Goal: Task Accomplishment & Management: Manage account settings

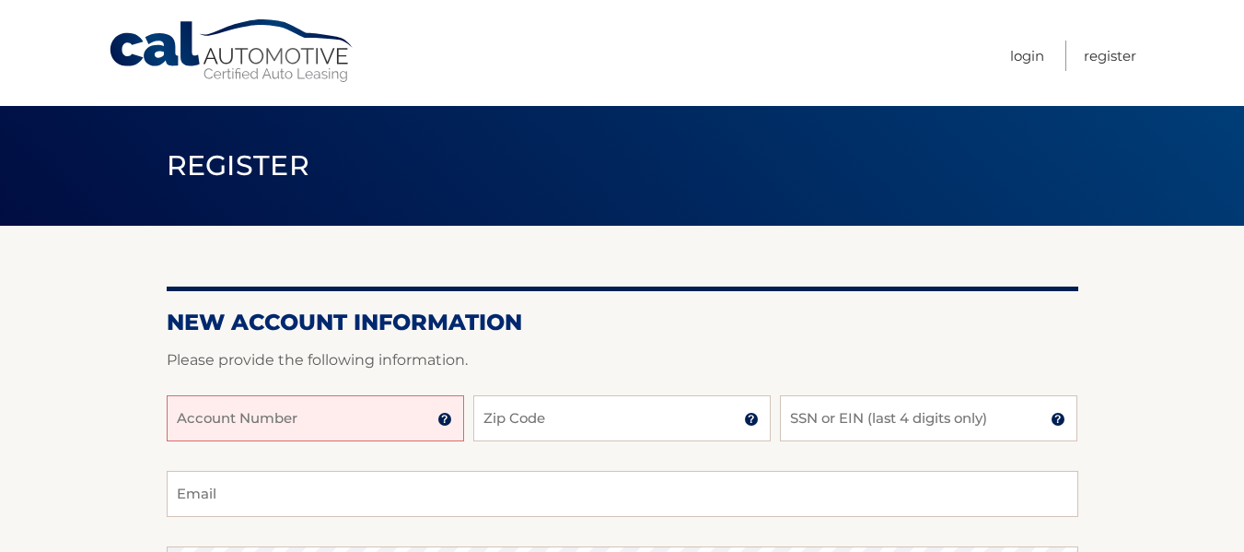
click at [250, 414] on input "Account Number" at bounding box center [316, 418] width 298 height 46
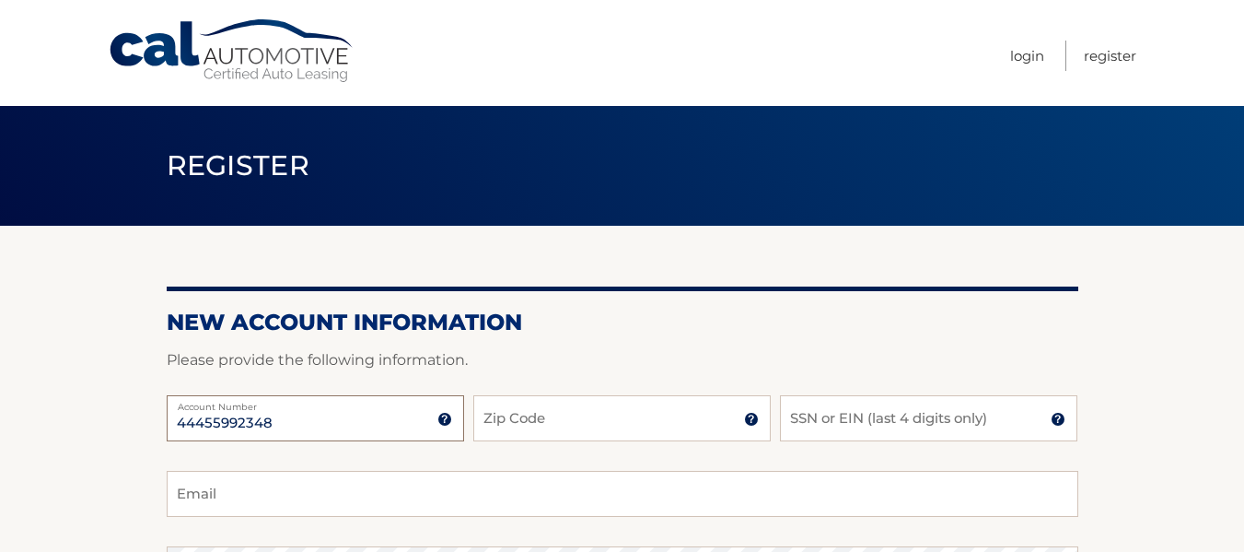
type input "44455992348"
click at [647, 425] on input "Zip Code" at bounding box center [622, 418] width 298 height 46
type input "07604"
click at [872, 431] on input "SSN or EIN (last 4 digits only)" at bounding box center [929, 418] width 298 height 46
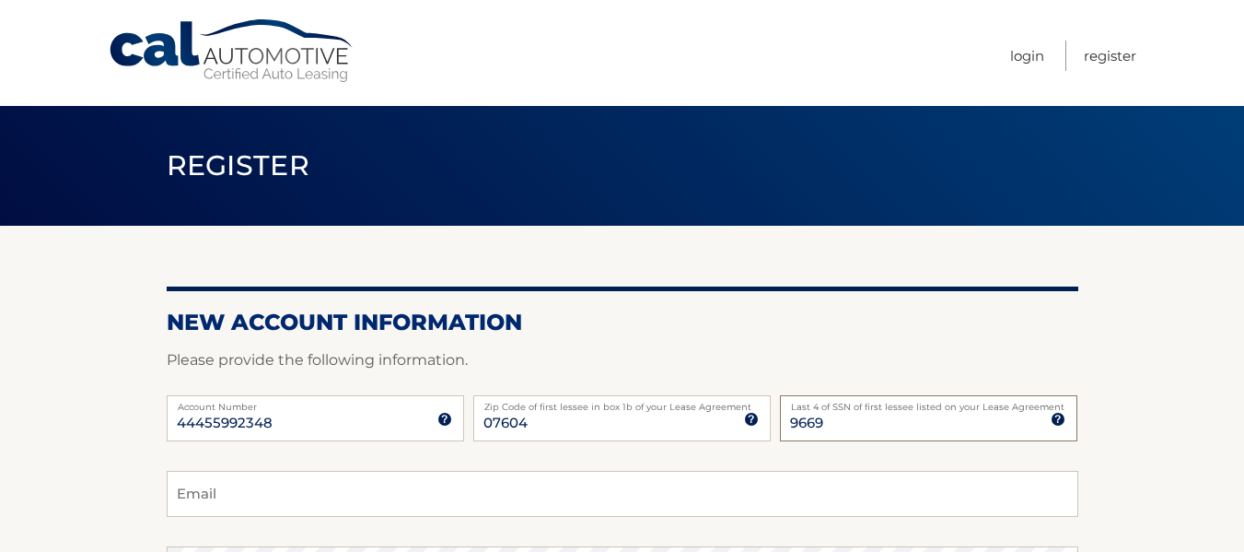
type input "9669"
click at [417, 501] on input "Email" at bounding box center [623, 494] width 912 height 46
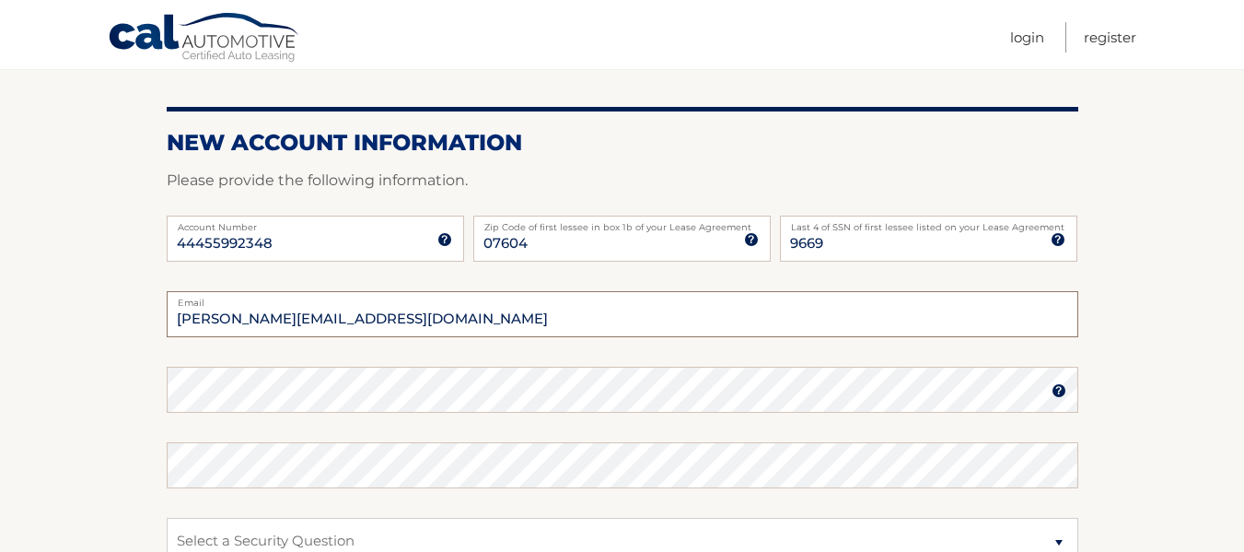
scroll to position [184, 0]
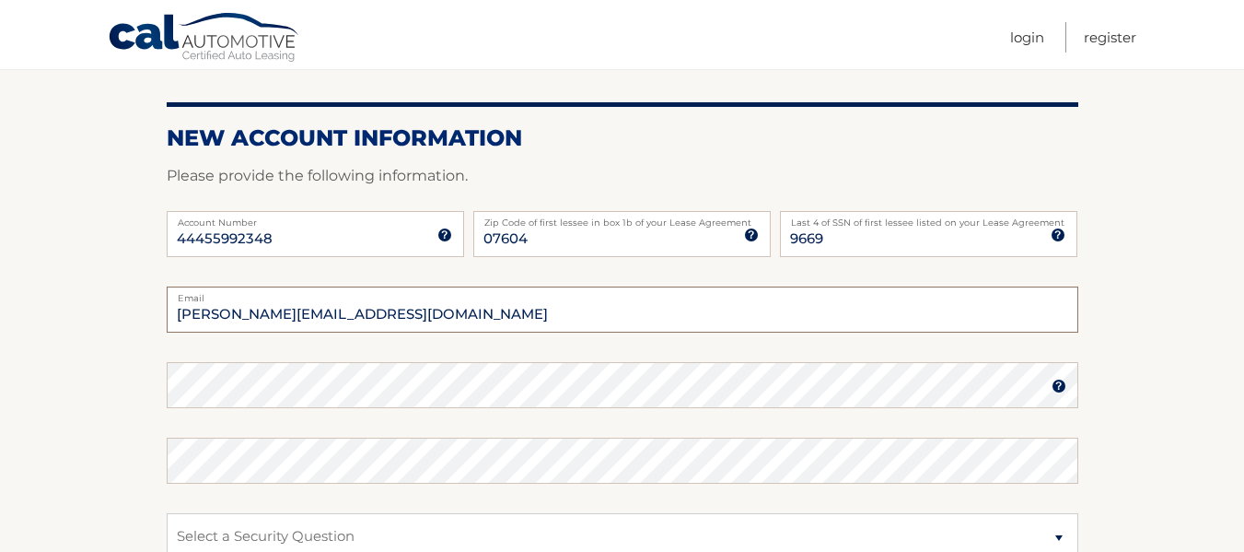
type input "wanda.r115@gmail.com"
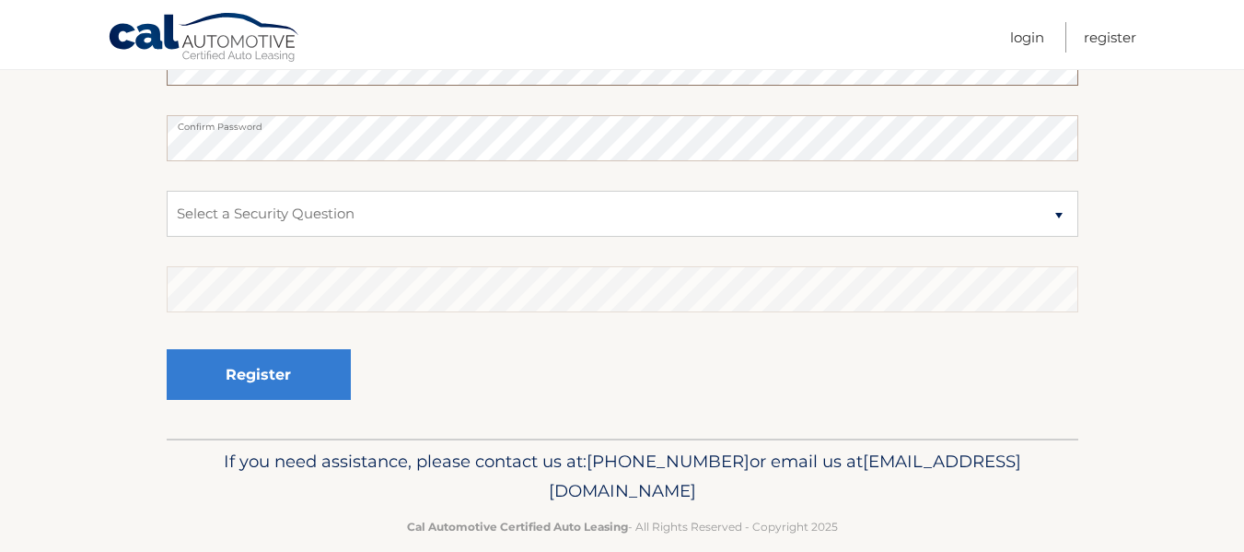
scroll to position [533, 0]
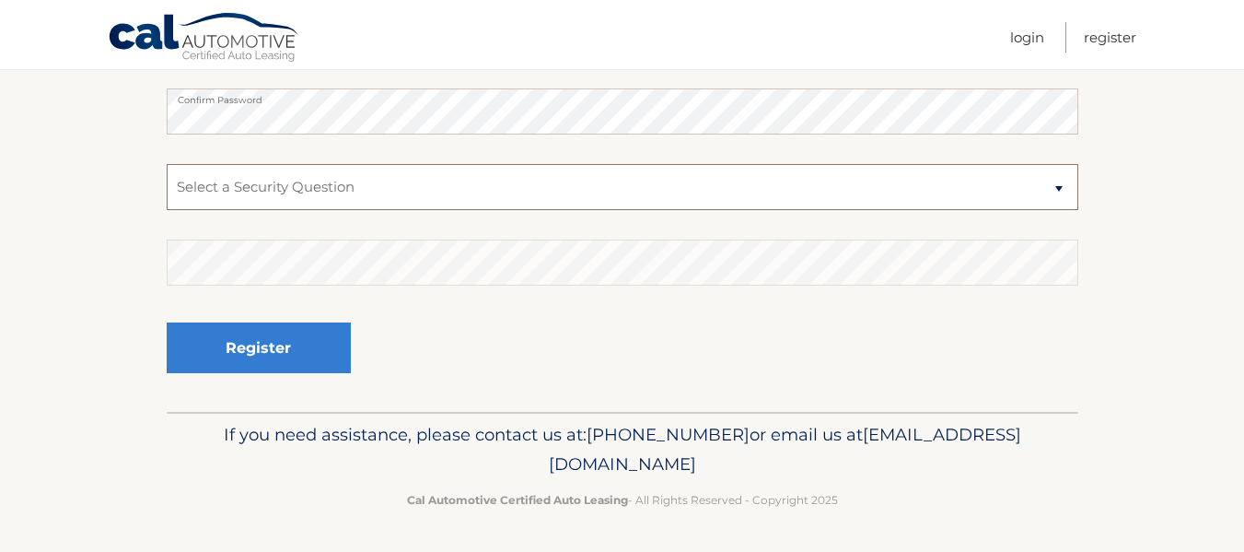
click at [1060, 193] on select "Select a Security Question What was the name of your elementary school? What is…" at bounding box center [623, 187] width 912 height 46
select select "2"
click at [167, 164] on select "Select a Security Question What was the name of your elementary school? What is…" at bounding box center [623, 187] width 912 height 46
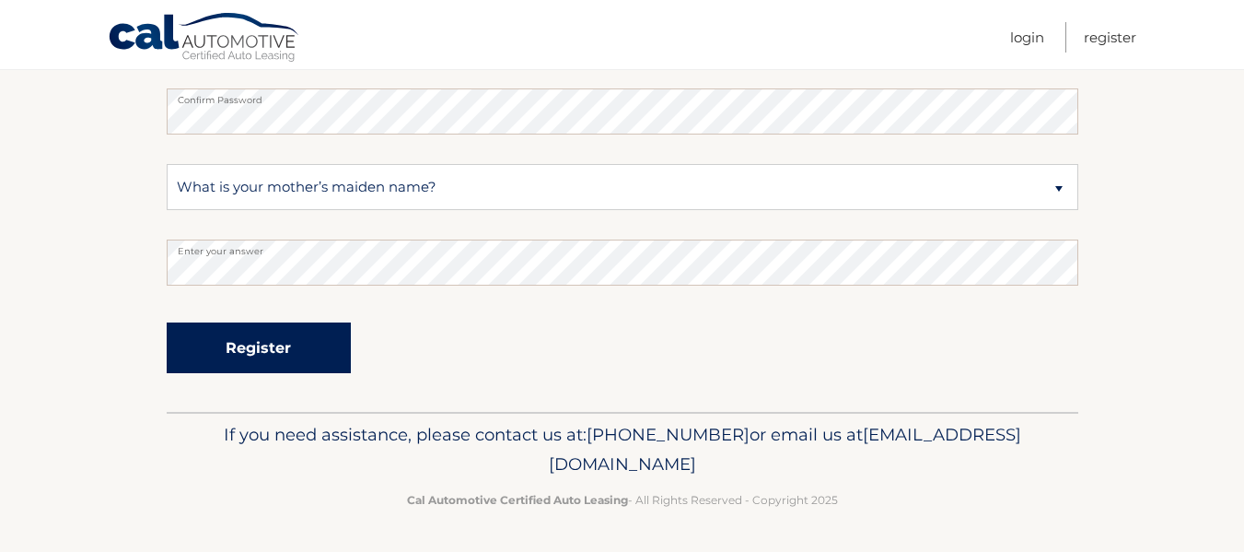
click at [272, 349] on button "Register" at bounding box center [259, 347] width 184 height 51
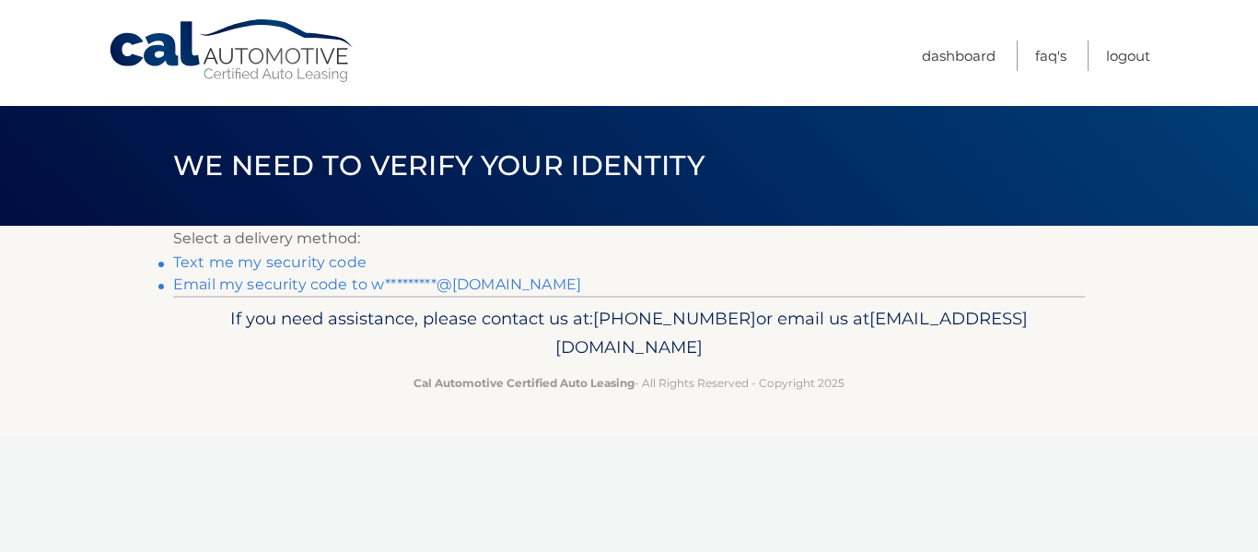
click at [307, 264] on link "Text me my security code" at bounding box center [269, 262] width 193 height 18
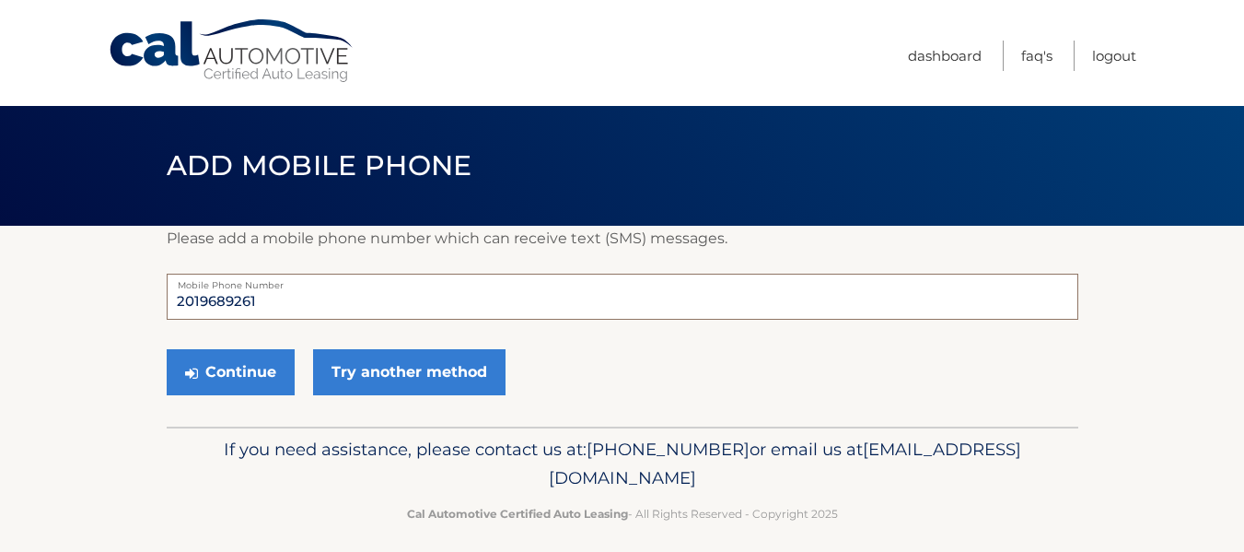
click at [270, 300] on input "2019689261" at bounding box center [623, 297] width 912 height 46
type input "2012805612"
click at [133, 356] on section "Please add a mobile phone number which can receive text (SMS) messages. 2012805…" at bounding box center [622, 326] width 1244 height 201
click at [243, 364] on button "Continue" at bounding box center [231, 372] width 128 height 46
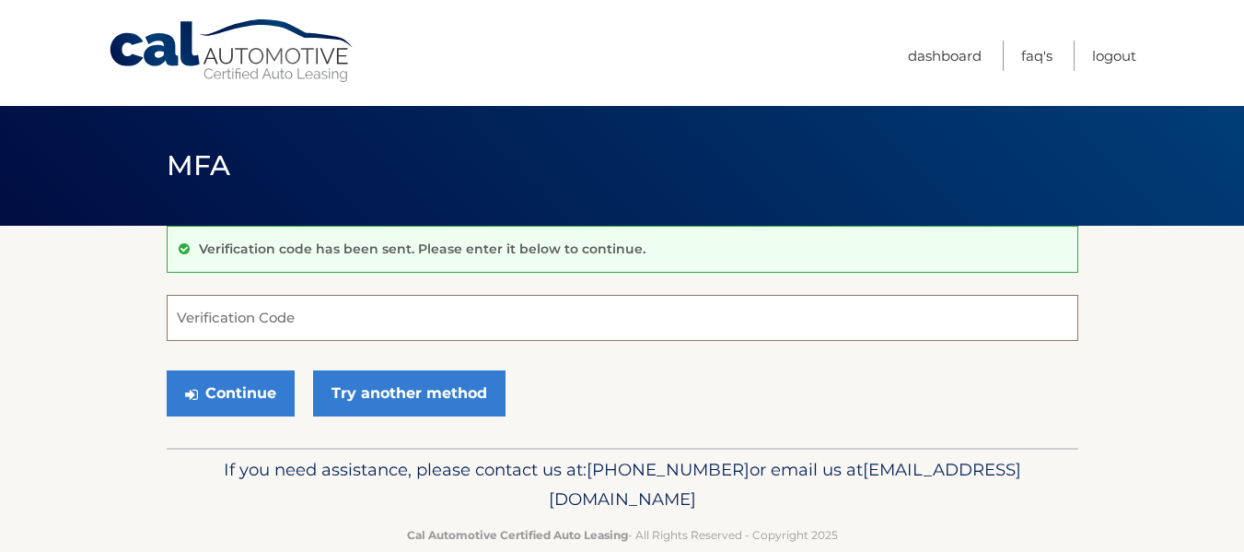
click at [238, 317] on input "Verification Code" at bounding box center [623, 318] width 912 height 46
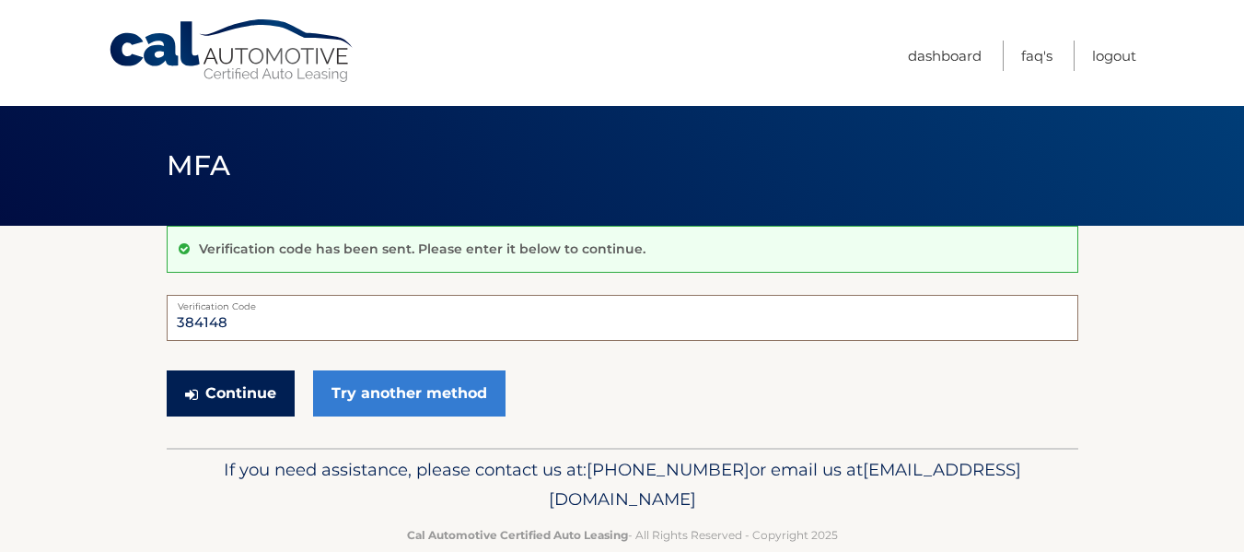
type input "384148"
click at [247, 395] on button "Continue" at bounding box center [231, 393] width 128 height 46
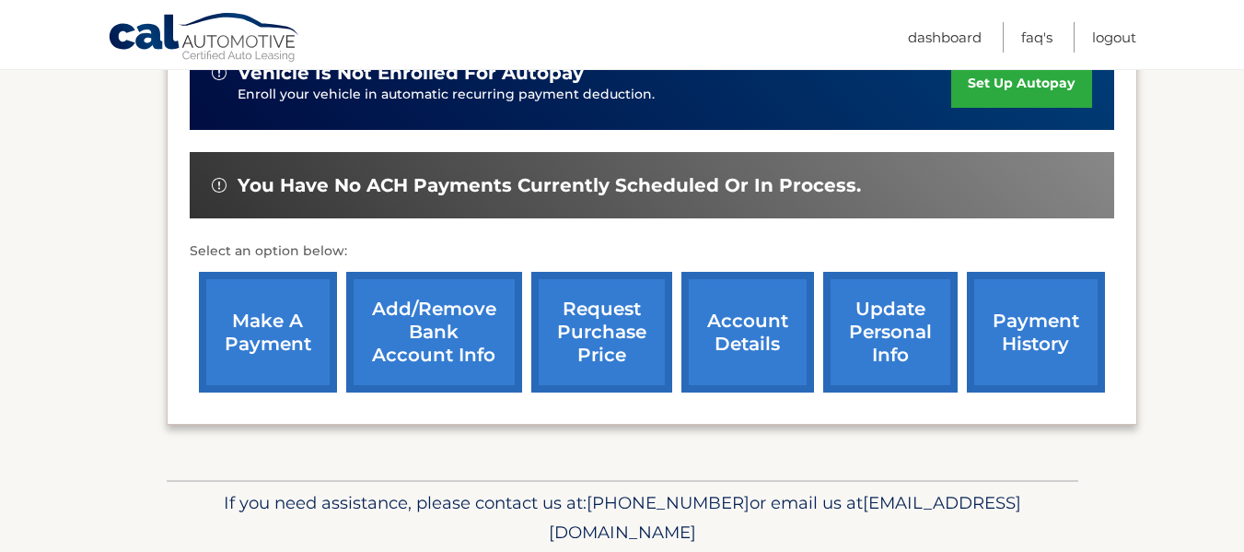
scroll to position [504, 0]
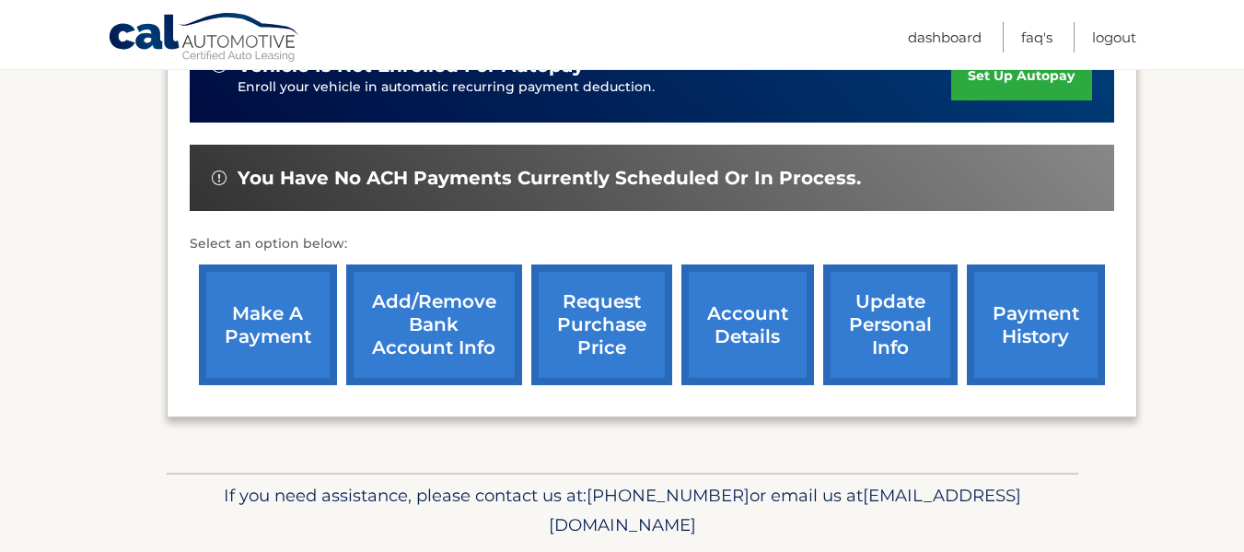
click at [436, 339] on link "Add/Remove bank account info" at bounding box center [434, 324] width 176 height 121
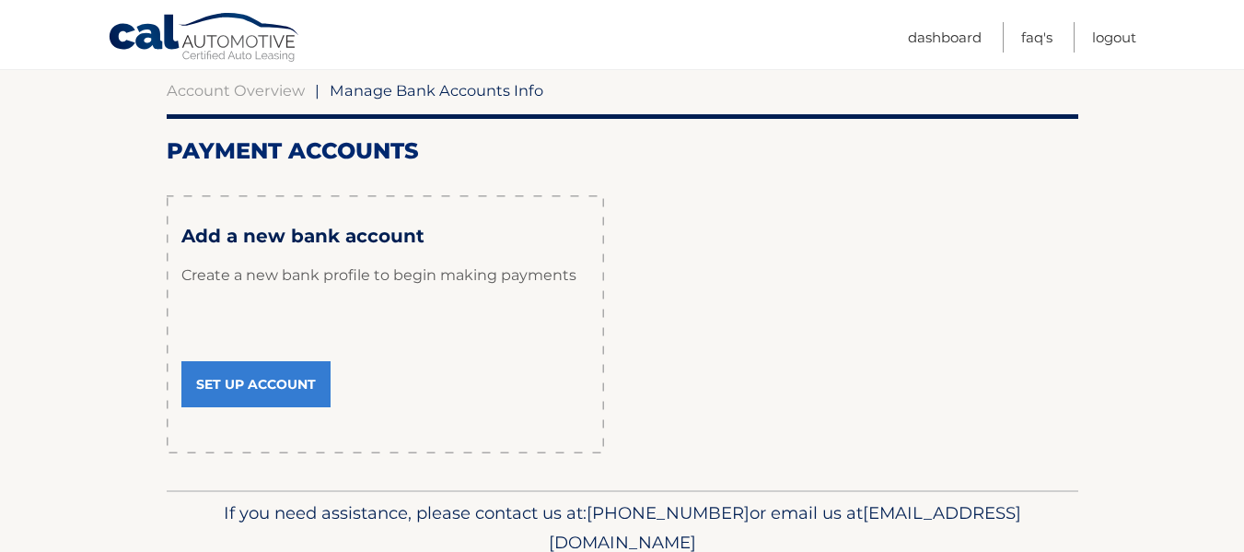
scroll to position [181, 0]
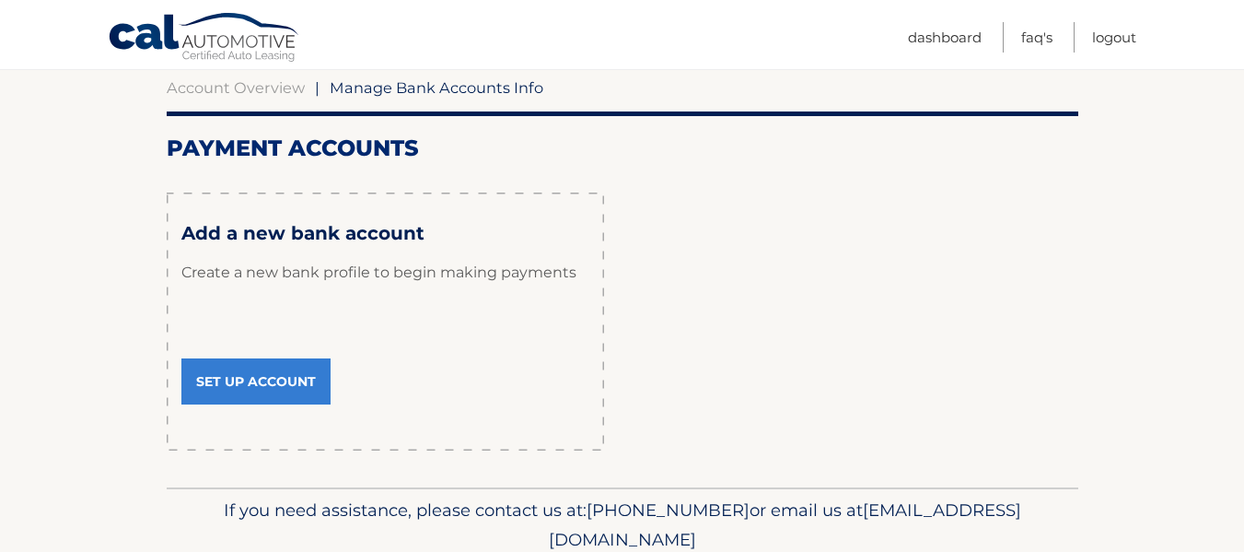
click at [281, 379] on link "Set Up Account" at bounding box center [255, 381] width 149 height 46
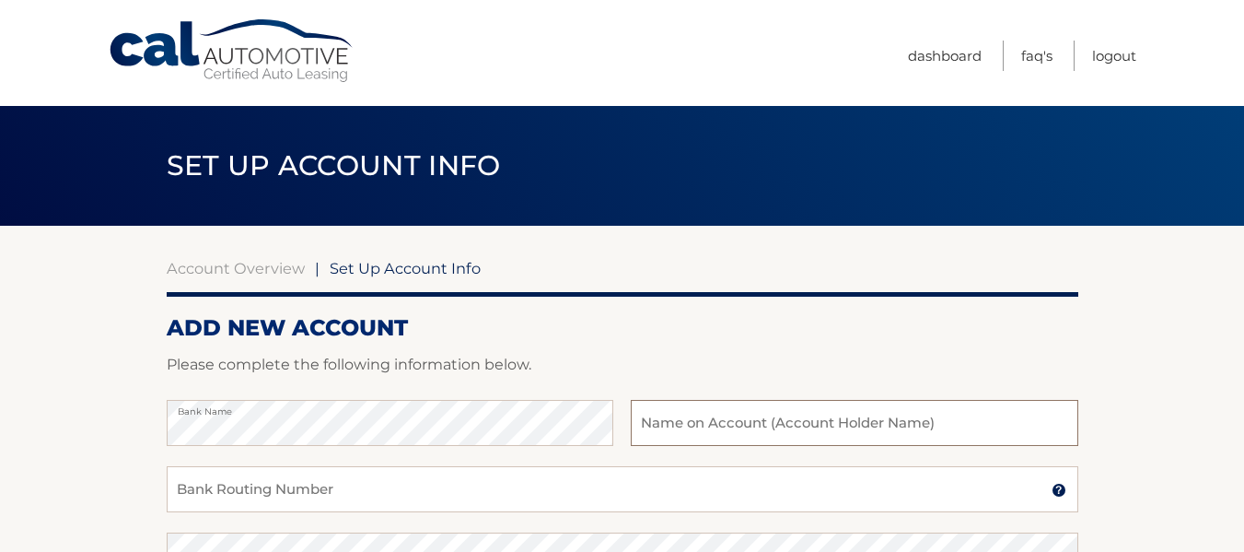
click at [733, 415] on input "text" at bounding box center [854, 423] width 447 height 46
type input "Wanda Rivera"
click at [218, 467] on input "Bank Routing Number" at bounding box center [623, 489] width 912 height 46
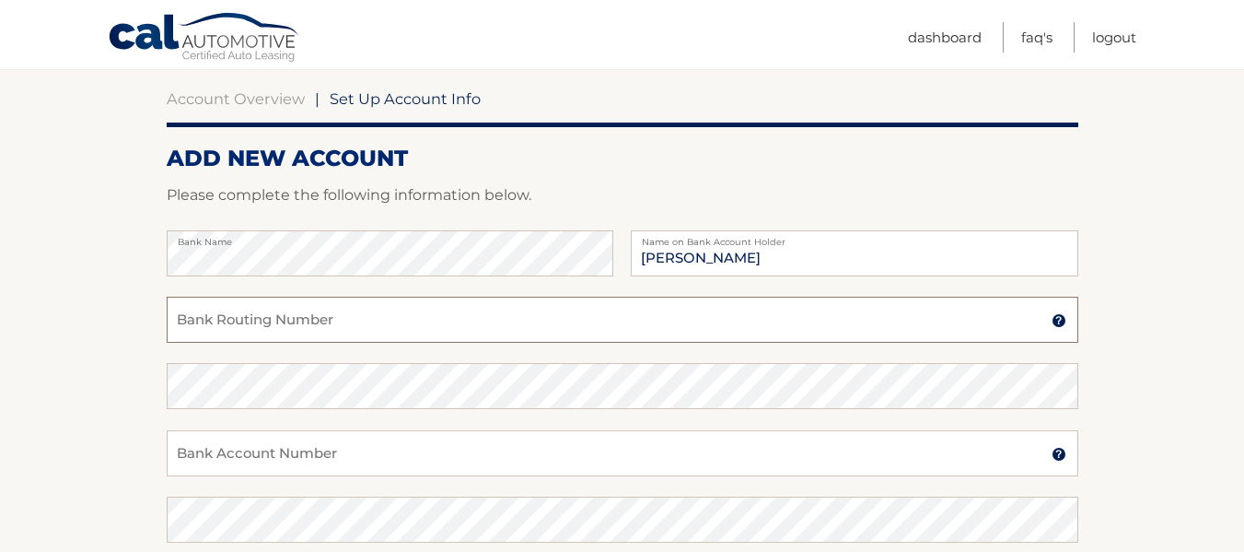
scroll to position [172, 0]
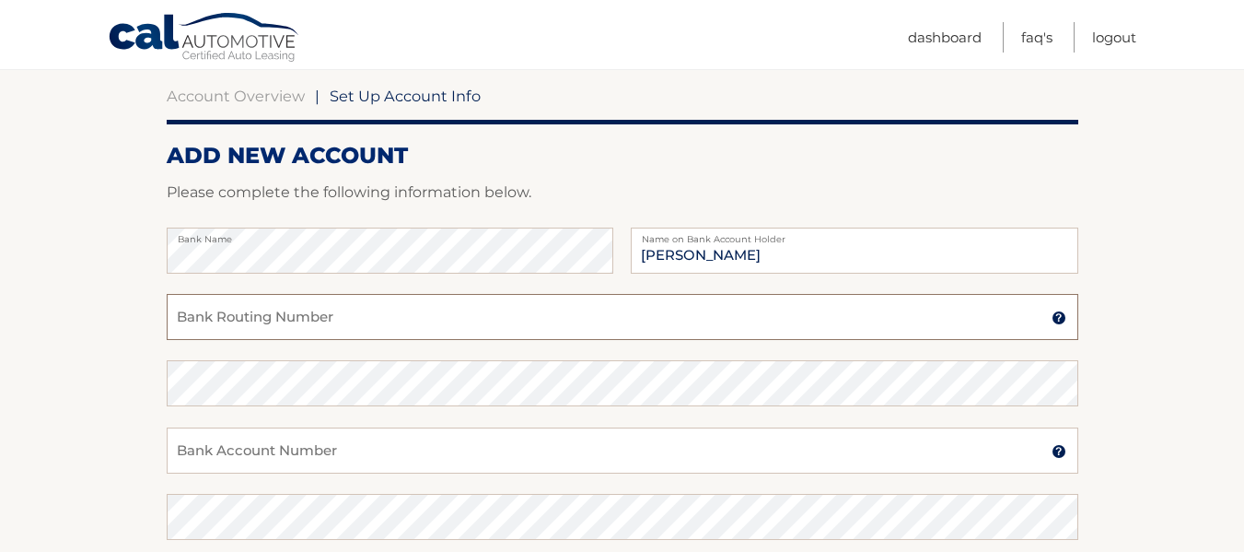
click at [236, 325] on input "Bank Routing Number" at bounding box center [623, 317] width 912 height 46
type input "031201360"
click at [23, 393] on section "Account Overview | Set Up Account Info ADD NEW ACCOUNT Please complete the foll…" at bounding box center [622, 404] width 1244 height 703
click at [218, 449] on input "Bank Account Number" at bounding box center [623, 450] width 912 height 46
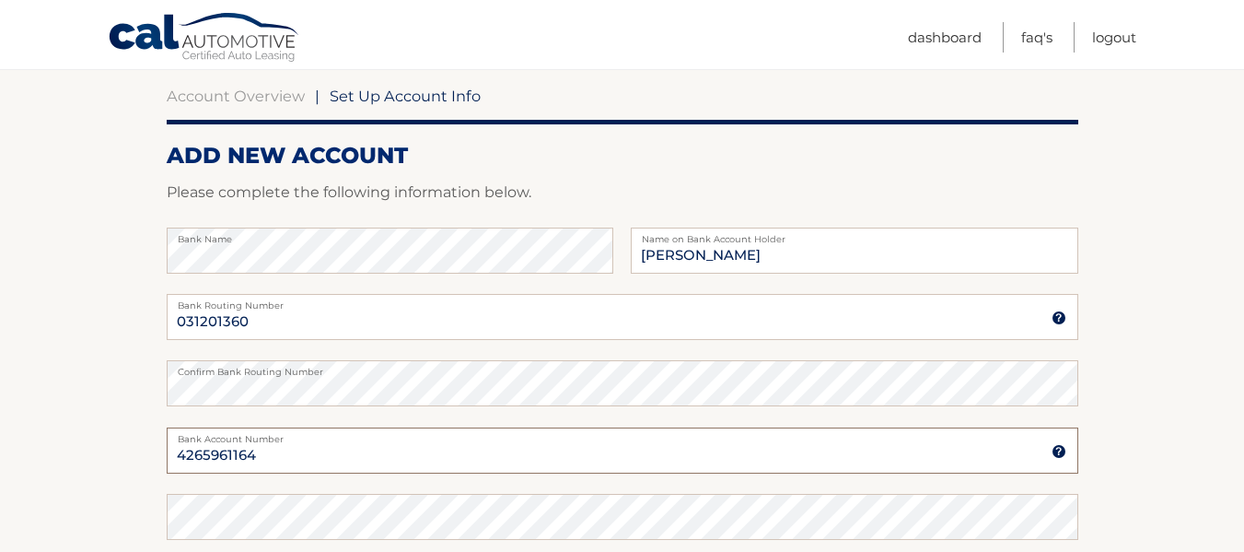
type input "4265961164"
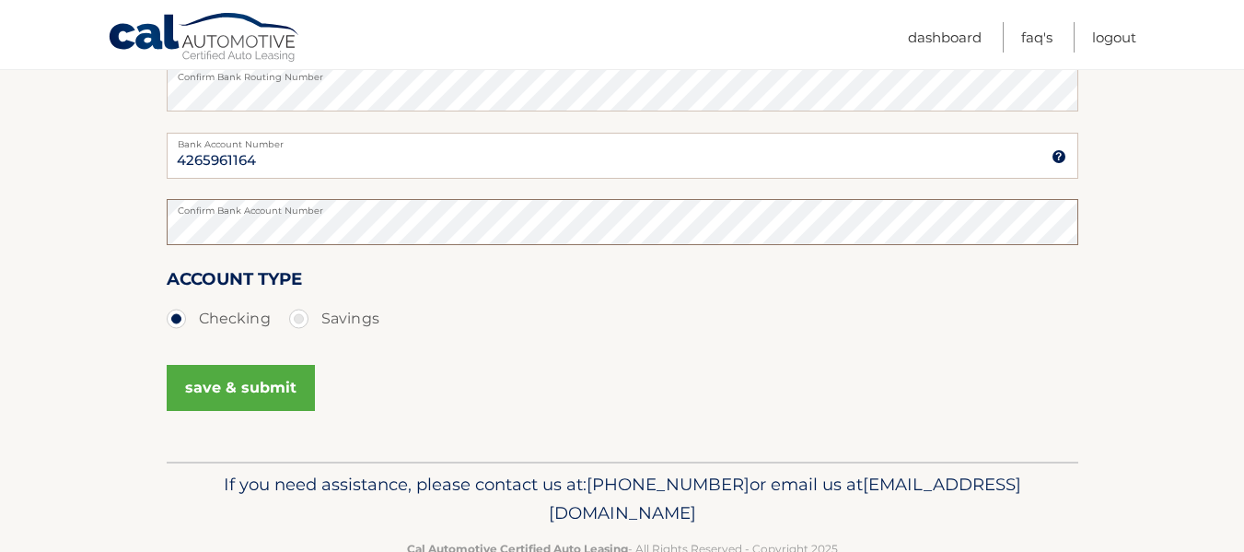
scroll to position [481, 0]
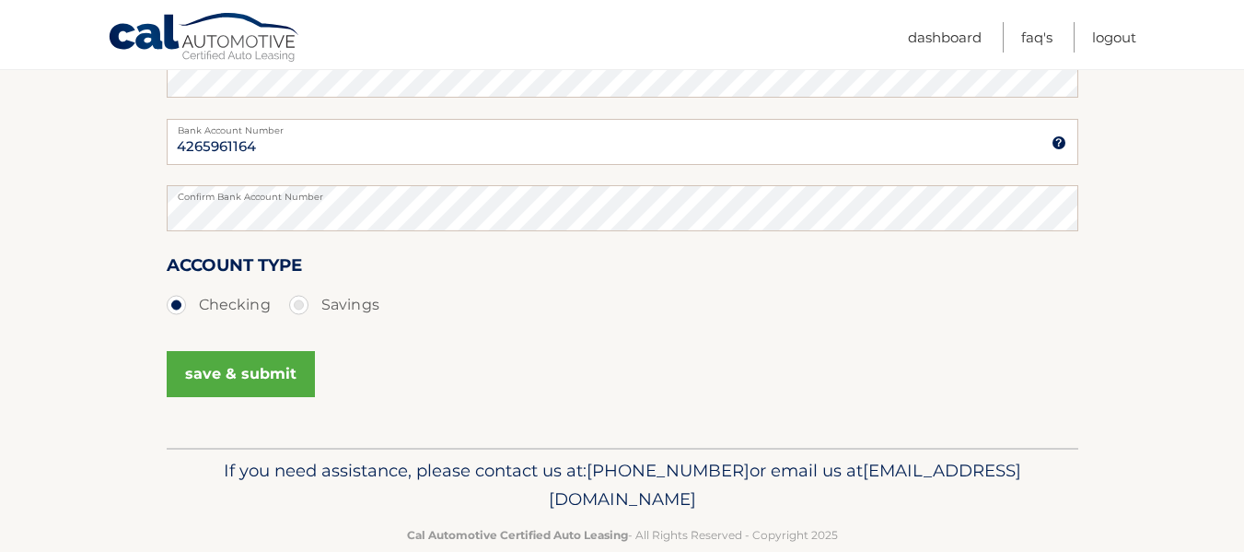
click at [221, 370] on button "save & submit" at bounding box center [241, 374] width 148 height 46
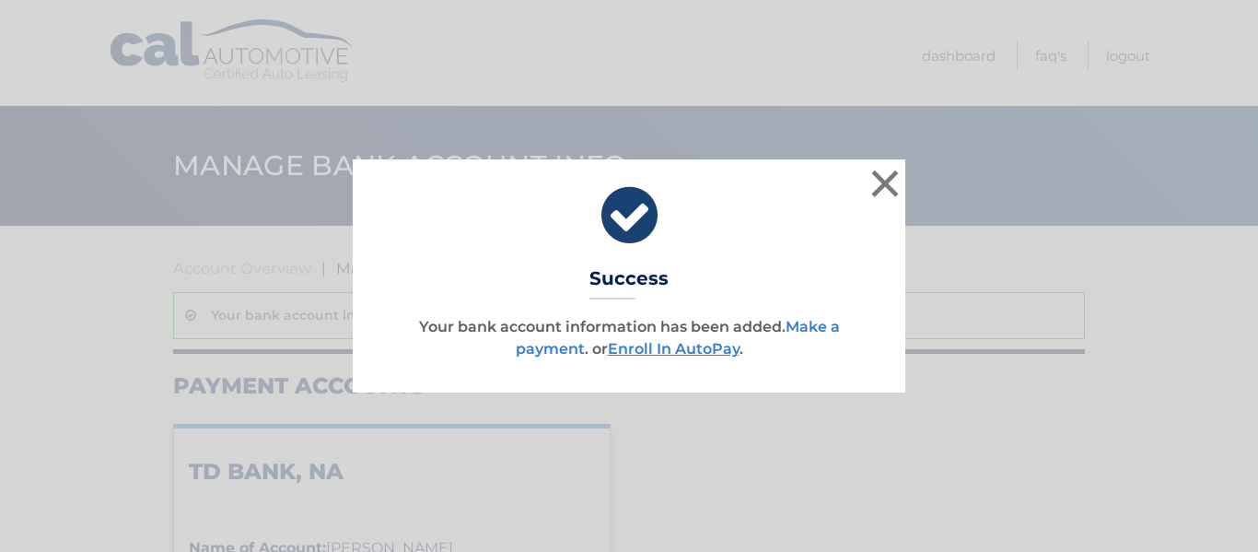
click at [830, 326] on link "Make a payment" at bounding box center [678, 338] width 324 height 40
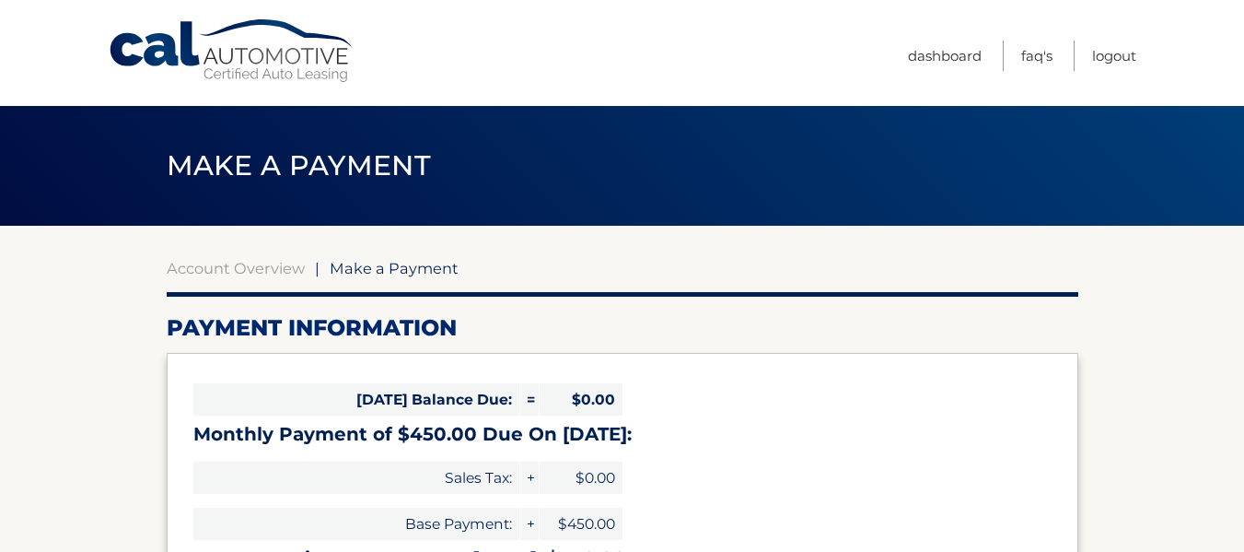
select select "N2NlMjQ5NzQtYmU5OS00MzExLTg2MDktM2I2OWZlYTY2NTY1"
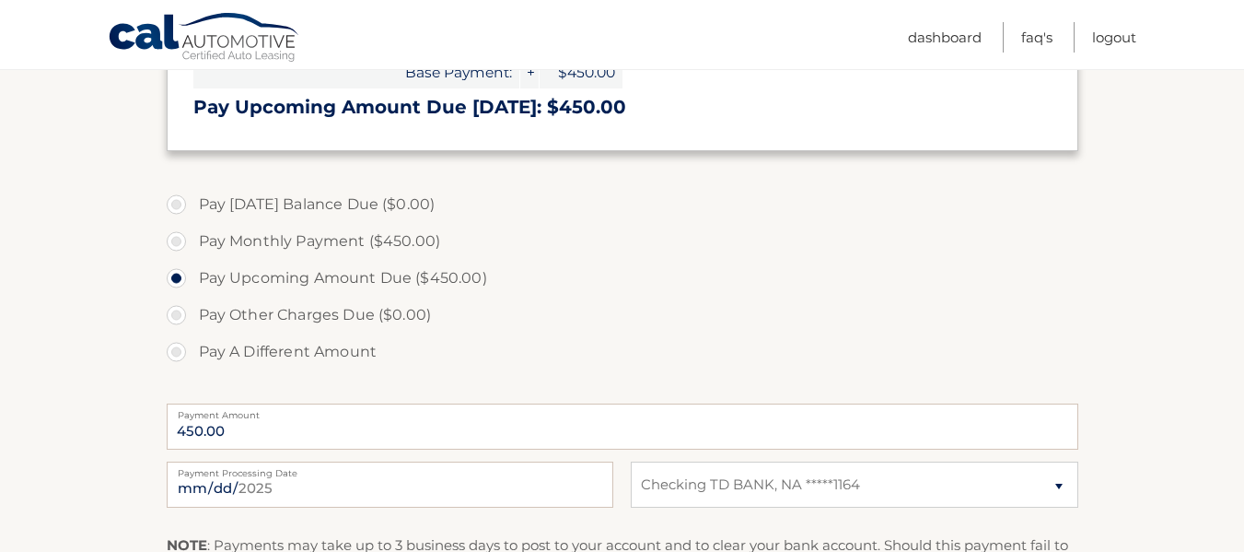
scroll to position [460, 0]
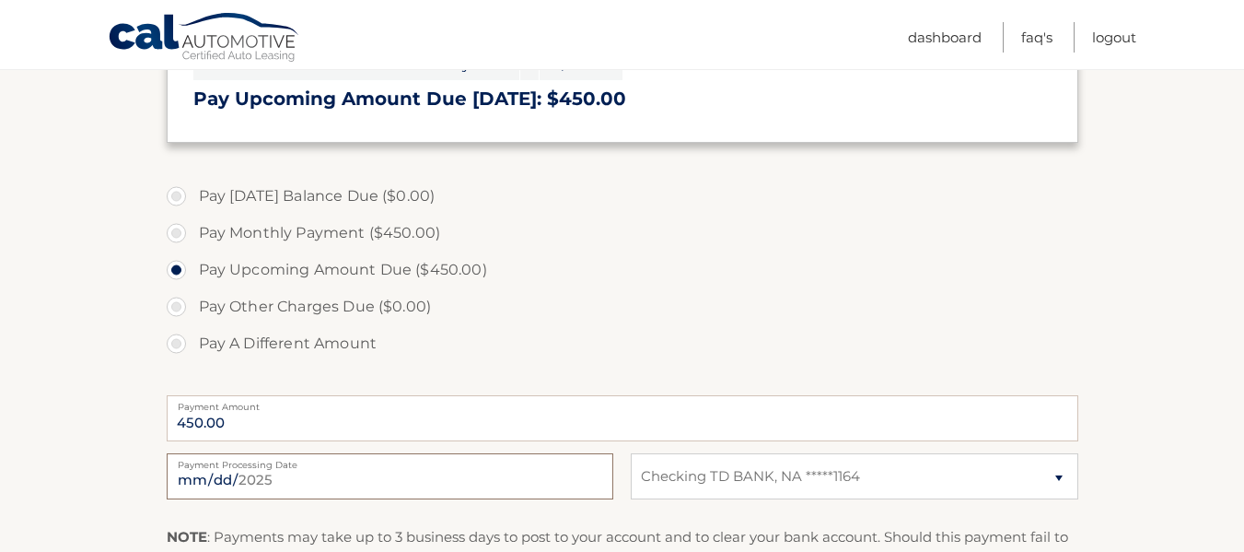
click at [557, 483] on input "[DATE]" at bounding box center [390, 476] width 447 height 46
type input "[DATE]"
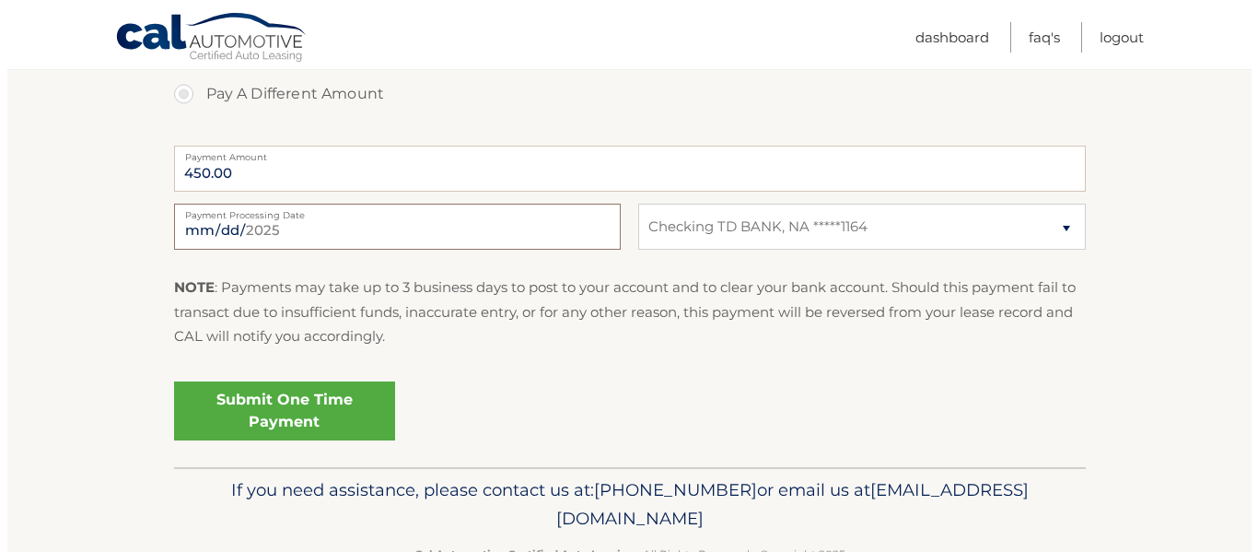
scroll to position [764, 0]
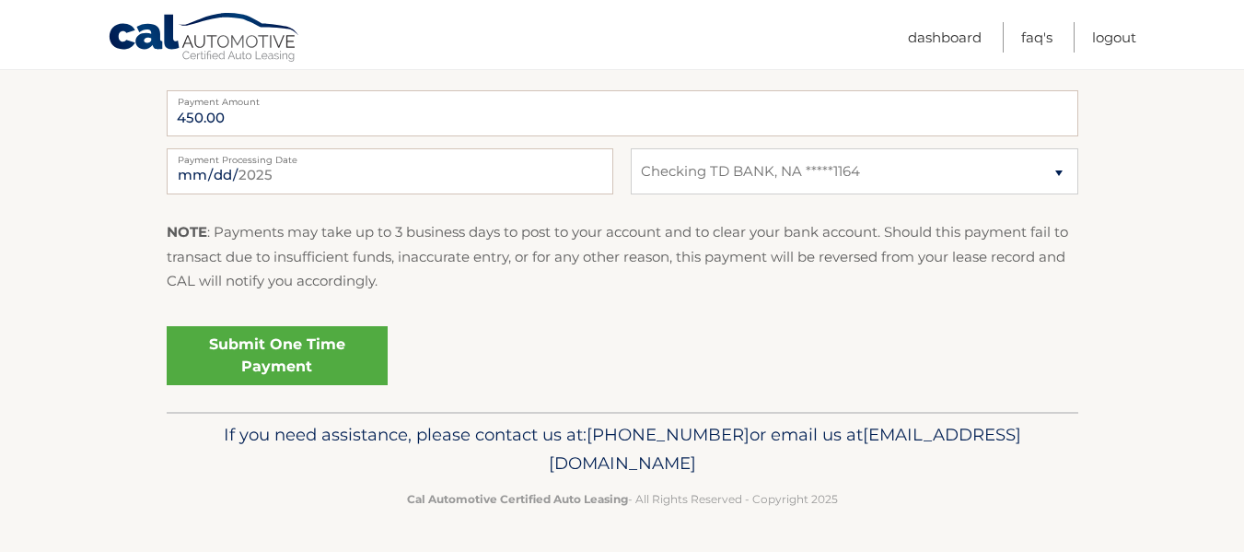
click at [269, 342] on link "Submit One Time Payment" at bounding box center [277, 355] width 221 height 59
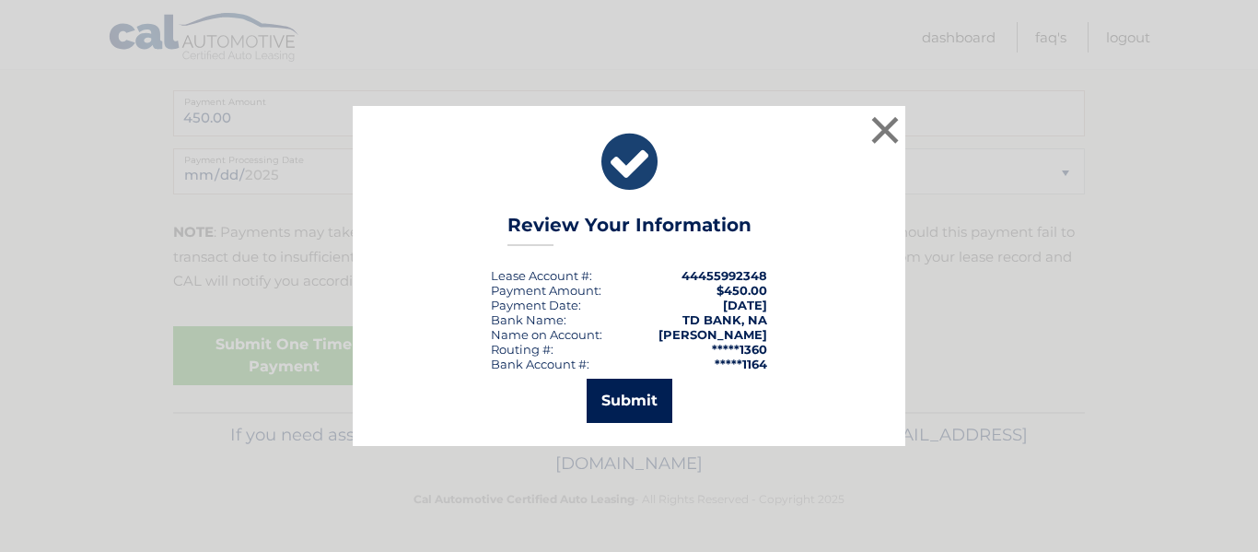
click at [619, 407] on button "Submit" at bounding box center [630, 401] width 86 height 44
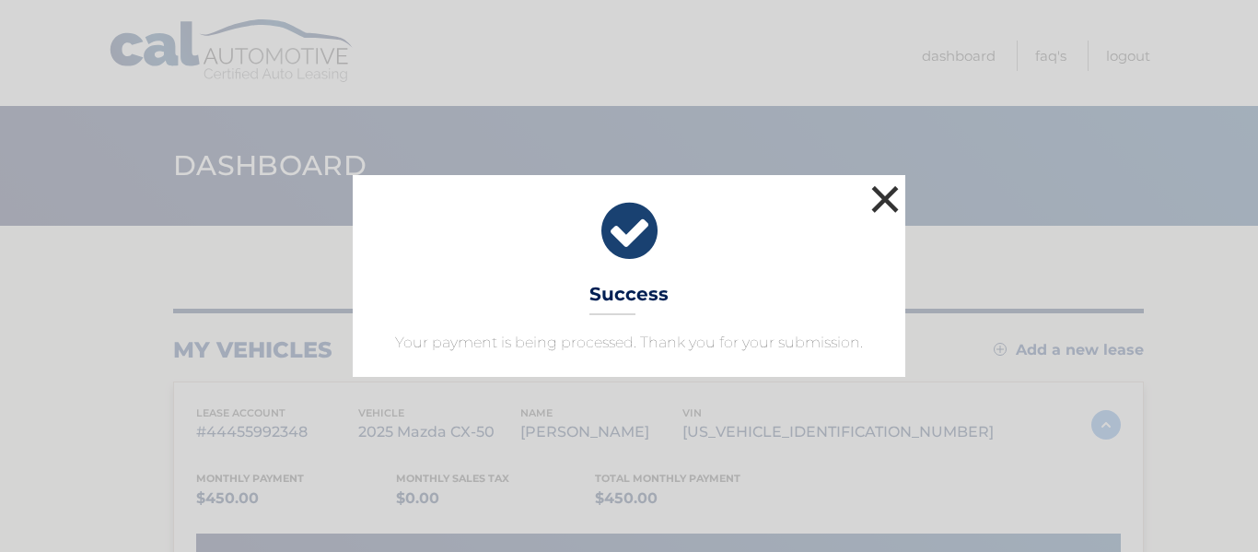
click at [891, 191] on button "×" at bounding box center [885, 199] width 37 height 37
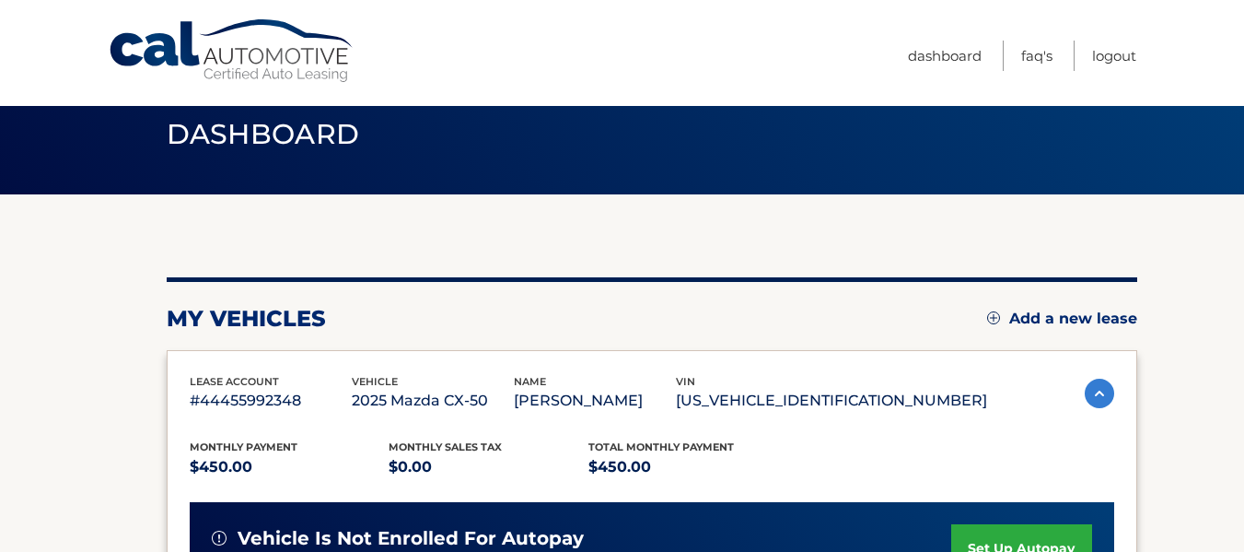
scroll to position [40, 0]
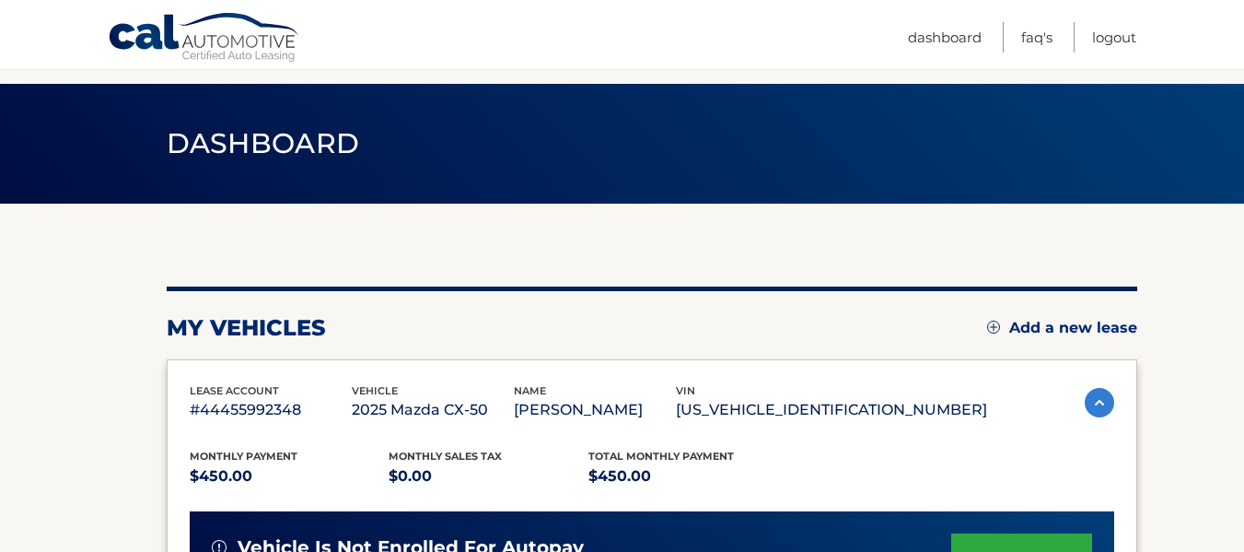
scroll to position [0, 0]
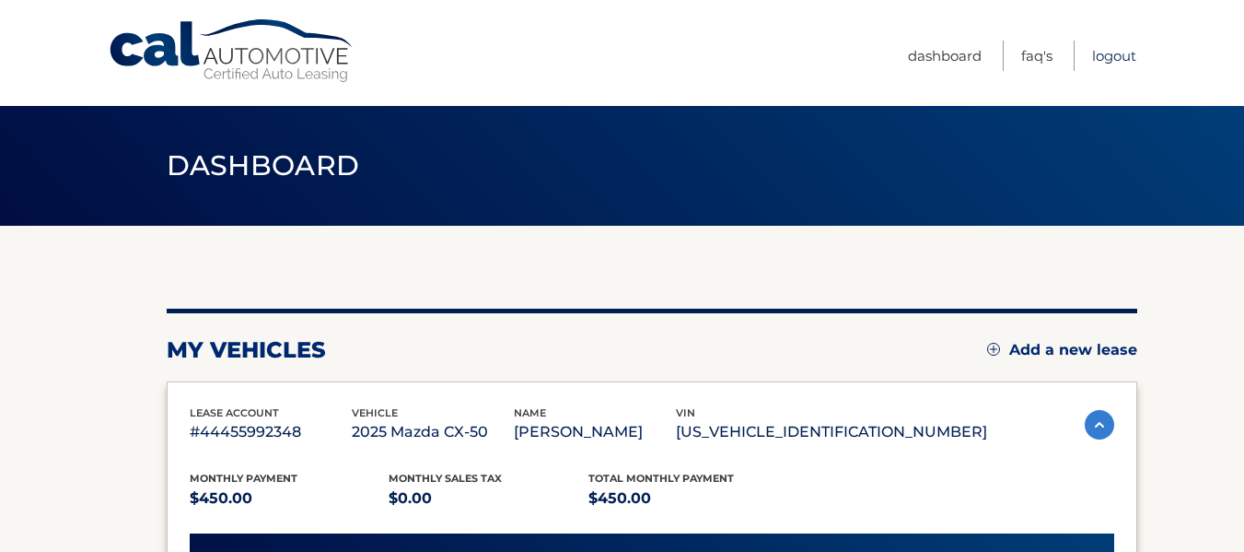
click at [1125, 53] on link "Logout" at bounding box center [1114, 56] width 44 height 30
